Goal: Task Accomplishment & Management: Manage account settings

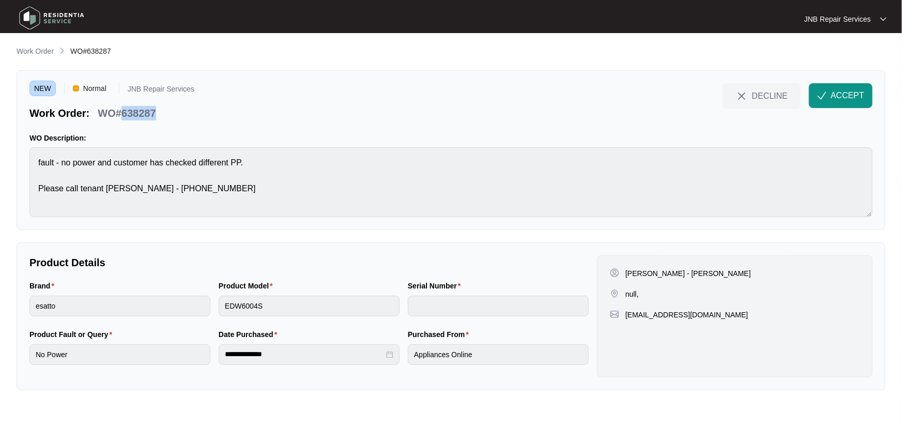
drag, startPoint x: 140, startPoint y: 113, endPoint x: 124, endPoint y: 113, distance: 16.0
click at [124, 113] on div "Work Order: WO#638287" at bounding box center [111, 111] width 165 height 18
copy p "638287"
click at [256, 230] on div "**********" at bounding box center [451, 217] width 869 height 345
drag, startPoint x: 712, startPoint y: 268, endPoint x: 685, endPoint y: 272, distance: 27.6
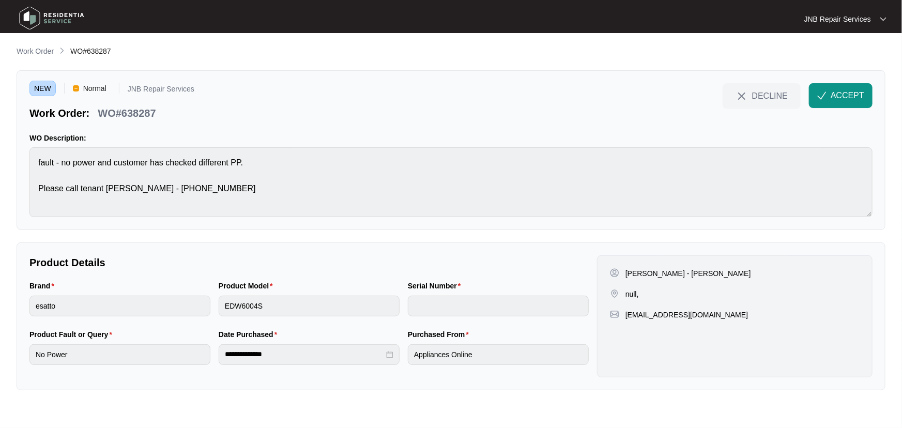
click at [685, 272] on div "[PERSON_NAME] - [PERSON_NAME]" at bounding box center [683, 273] width 146 height 10
copy p "[PERSON_NAME] Eastern"
click at [334, 226] on div "NEW Normal JNB Repair Services Work Order: WO#638287 DECLINE ACCEPT WO Descript…" at bounding box center [451, 150] width 869 height 160
click at [212, 305] on div "Brand esatto Product Model EDW6004S Serial Number" at bounding box center [309, 304] width 568 height 49
click at [829, 94] on button "ACCEPT" at bounding box center [841, 95] width 64 height 25
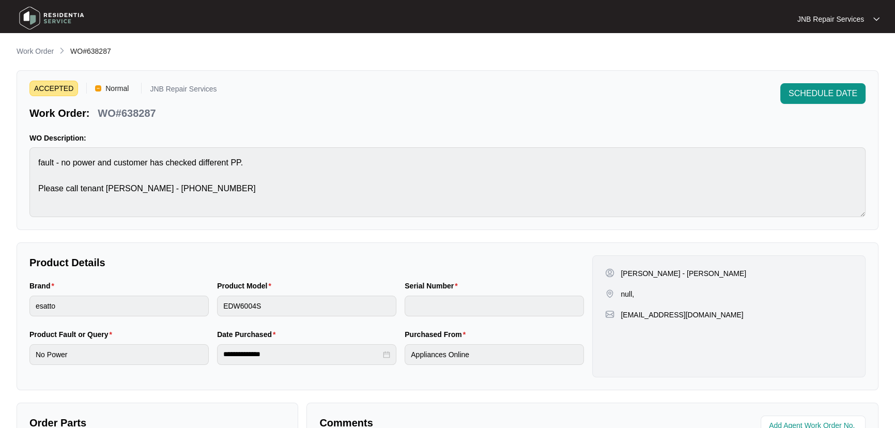
click at [86, 56] on li "WO#638287" at bounding box center [90, 51] width 41 height 12
click at [94, 50] on span "WO#638287" at bounding box center [90, 51] width 41 height 8
click at [37, 51] on p "Work Order" at bounding box center [35, 51] width 37 height 10
